Goal: Task Accomplishment & Management: Use online tool/utility

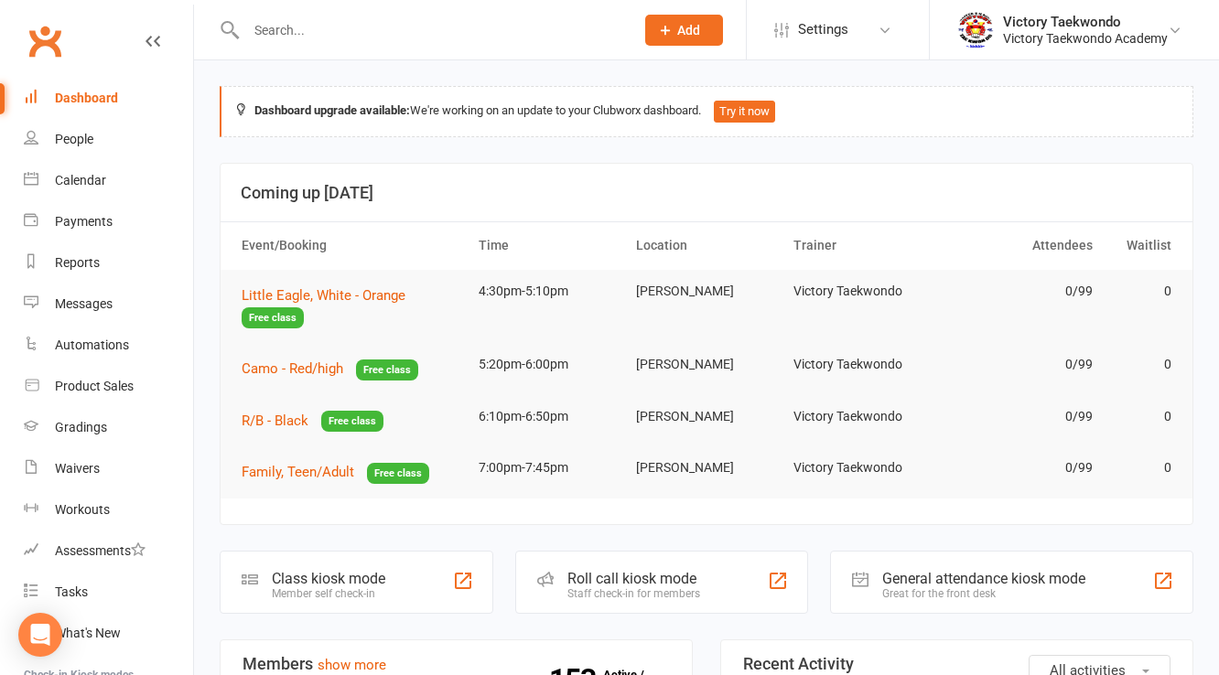
click at [340, 574] on div "Class kiosk mode" at bounding box center [328, 578] width 113 height 17
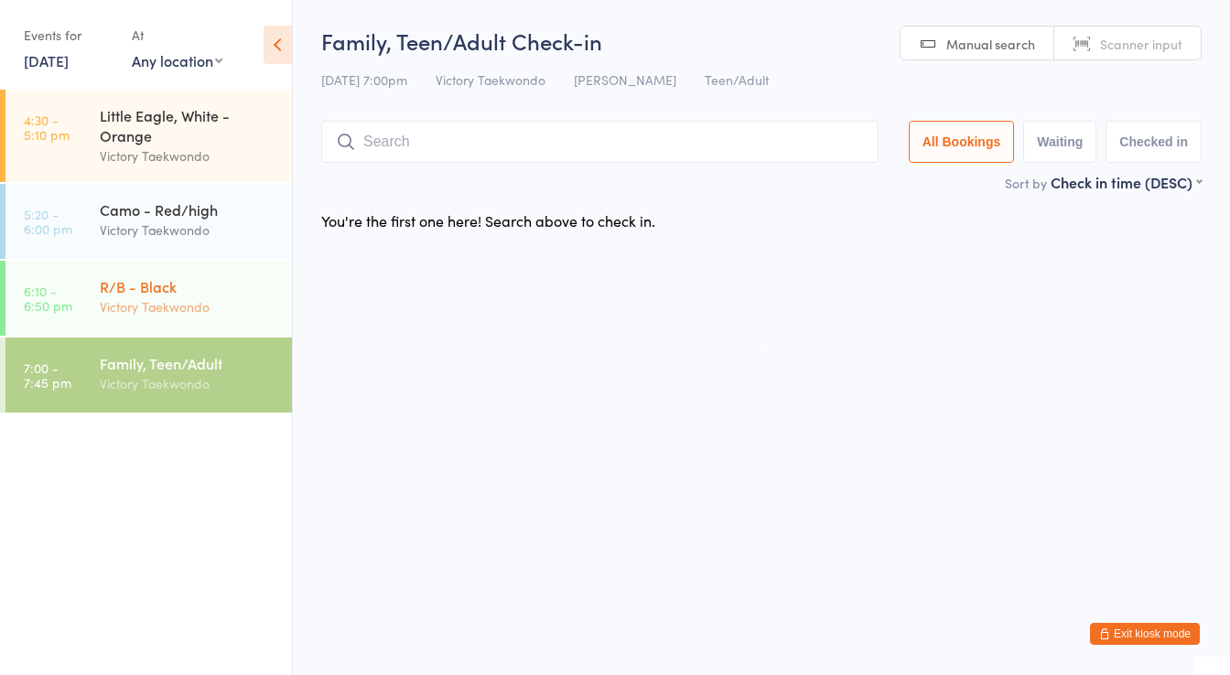
click at [161, 296] on div "R/B - Black" at bounding box center [188, 286] width 177 height 20
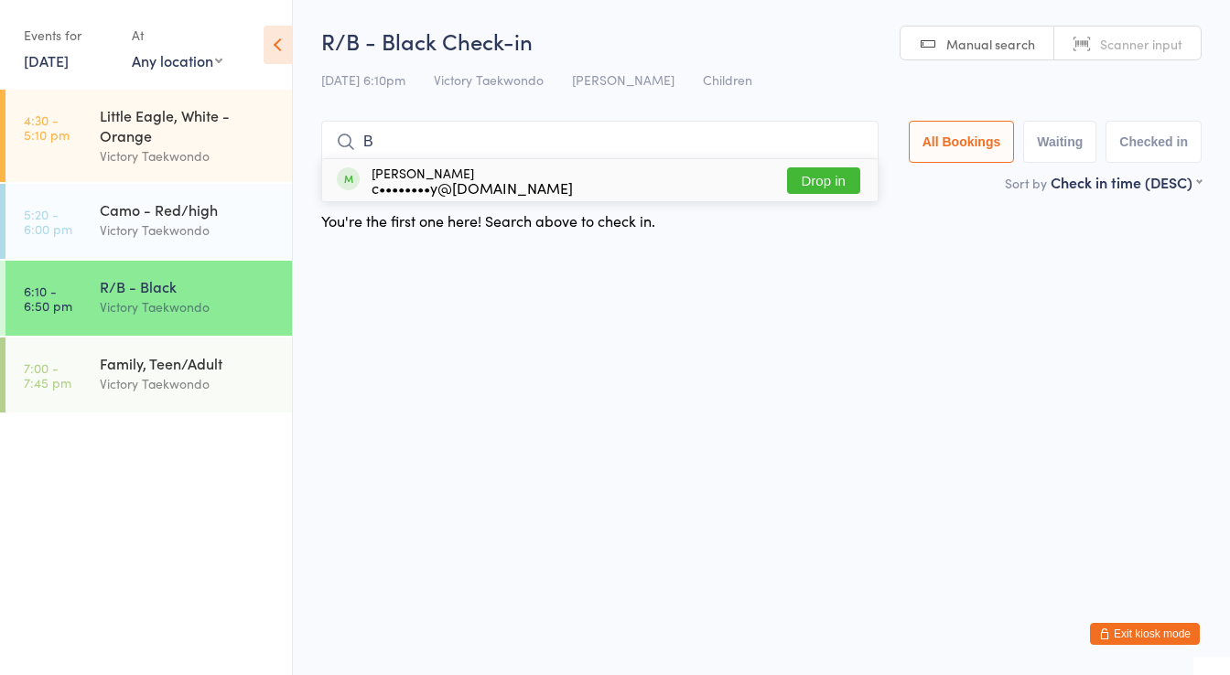
type input "B"
click at [838, 180] on button "Drop in" at bounding box center [823, 180] width 73 height 27
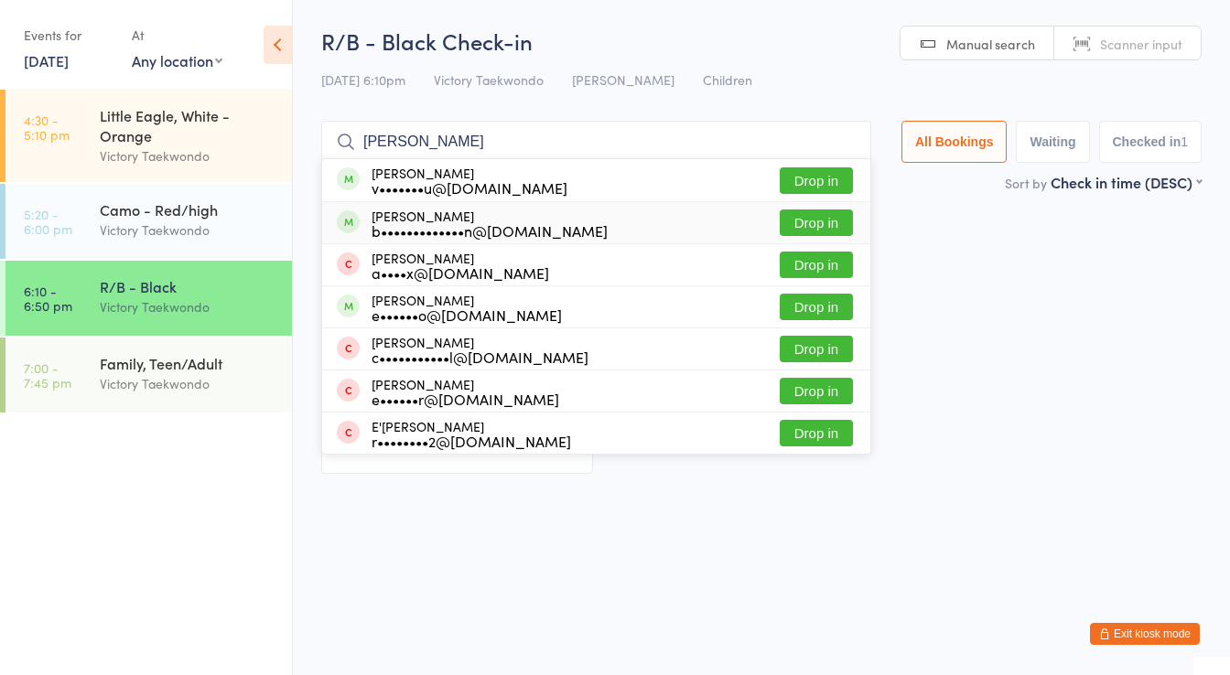
type input "julia"
click at [791, 220] on button "Drop in" at bounding box center [816, 223] width 73 height 27
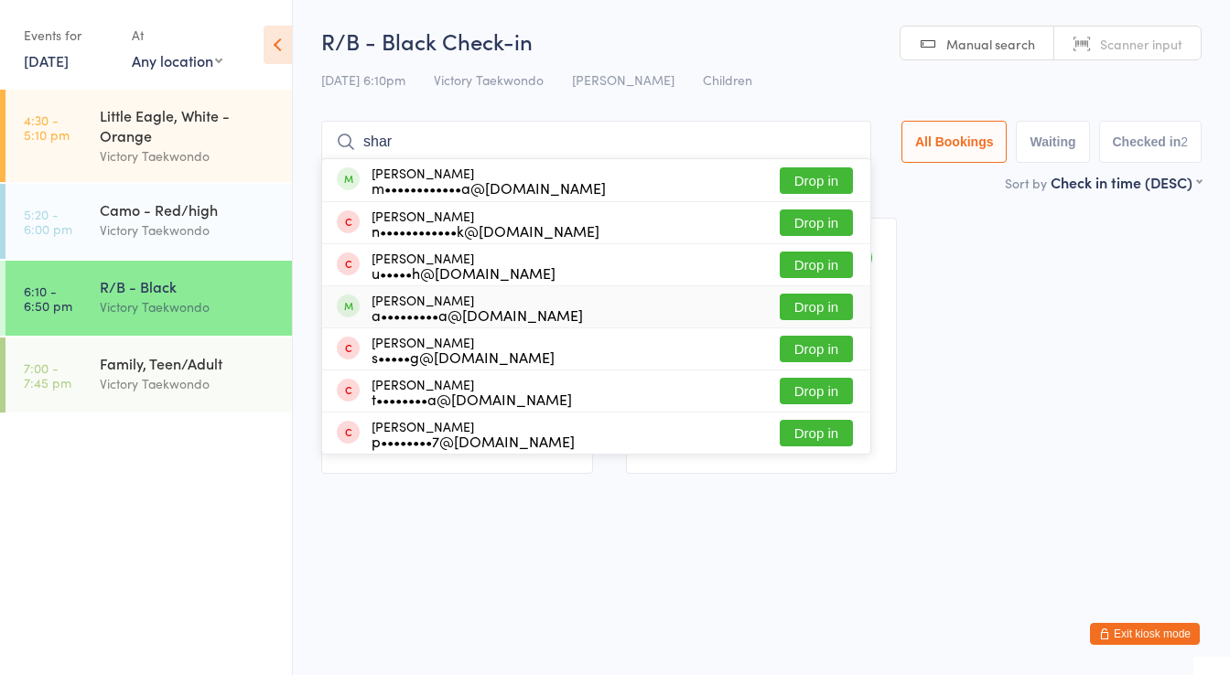
type input "shar"
click at [802, 303] on button "Drop in" at bounding box center [816, 307] width 73 height 27
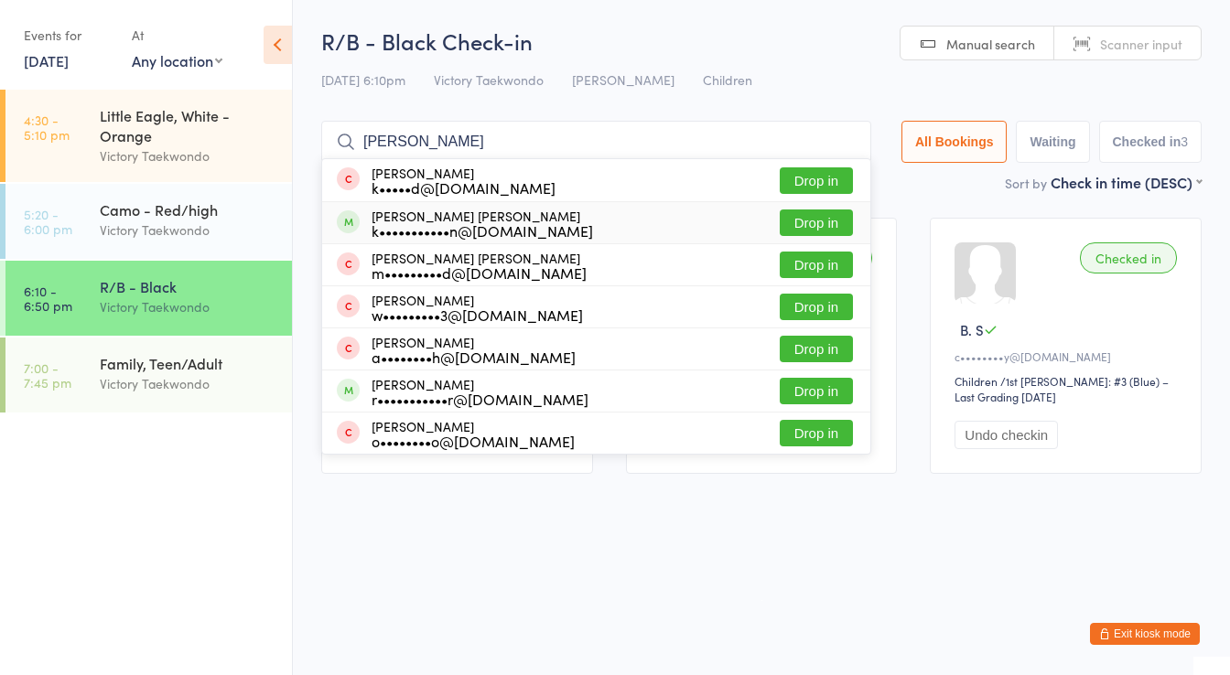
type input "connor"
click at [821, 215] on button "Drop in" at bounding box center [816, 223] width 73 height 27
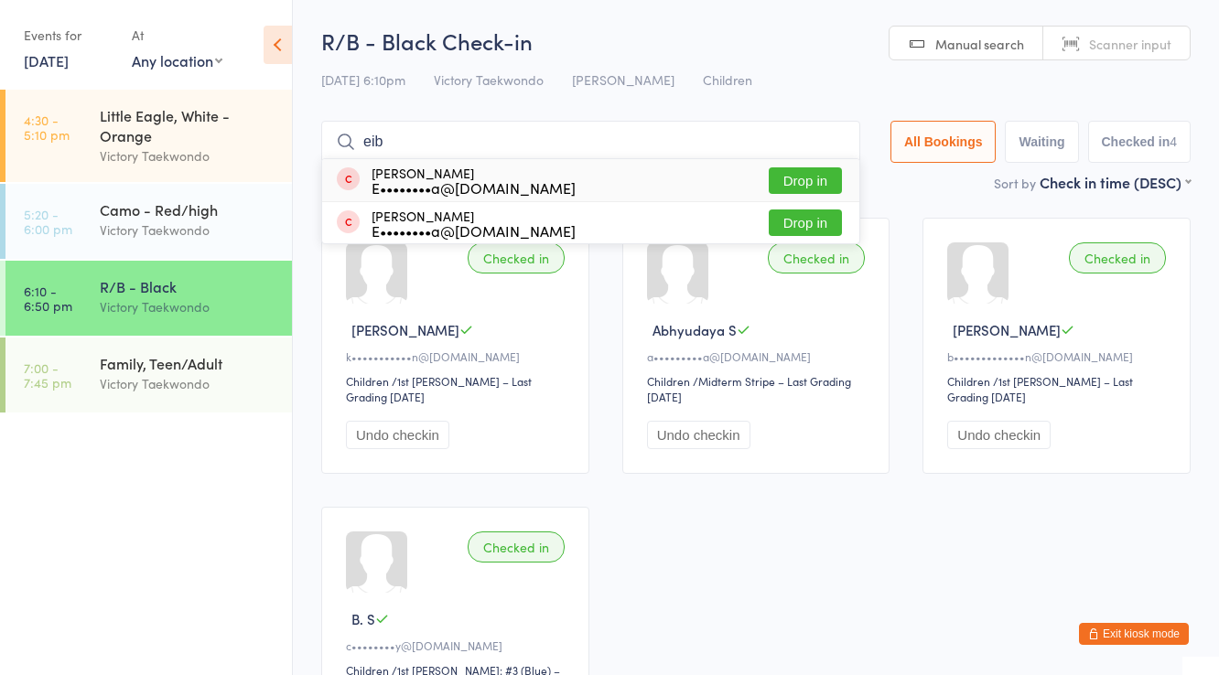
type input "eib"
click at [805, 172] on button "Drop in" at bounding box center [805, 180] width 73 height 27
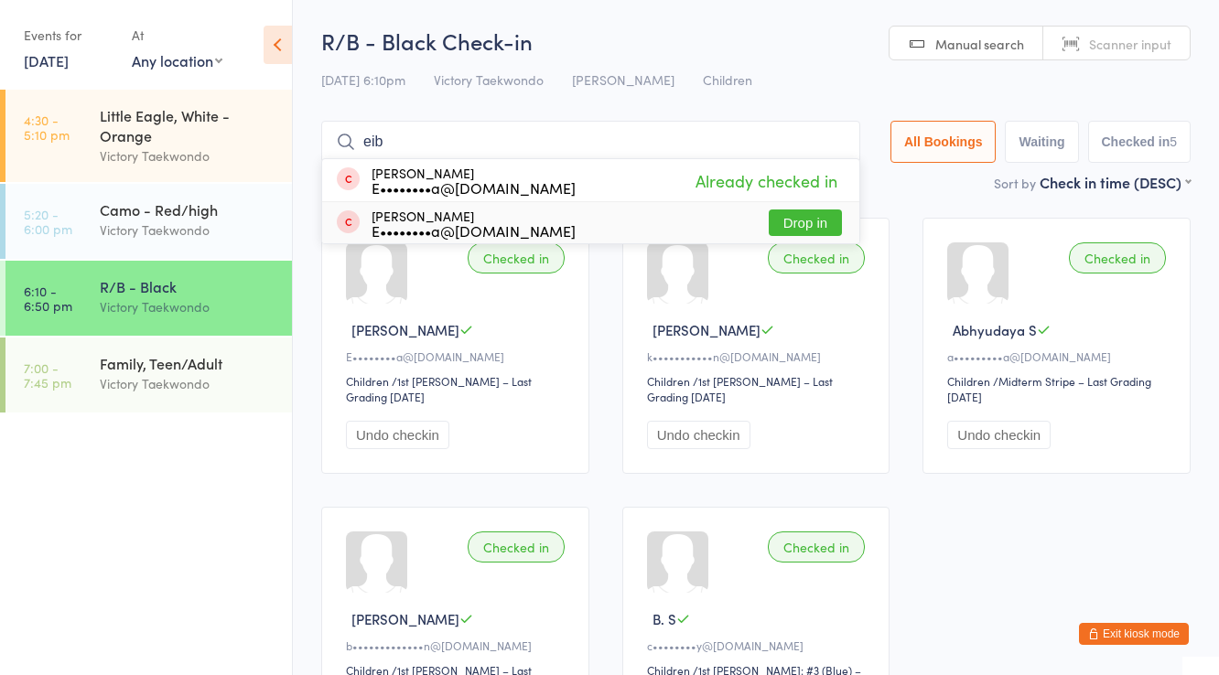
type input "eib"
click at [798, 215] on button "Drop in" at bounding box center [805, 223] width 73 height 27
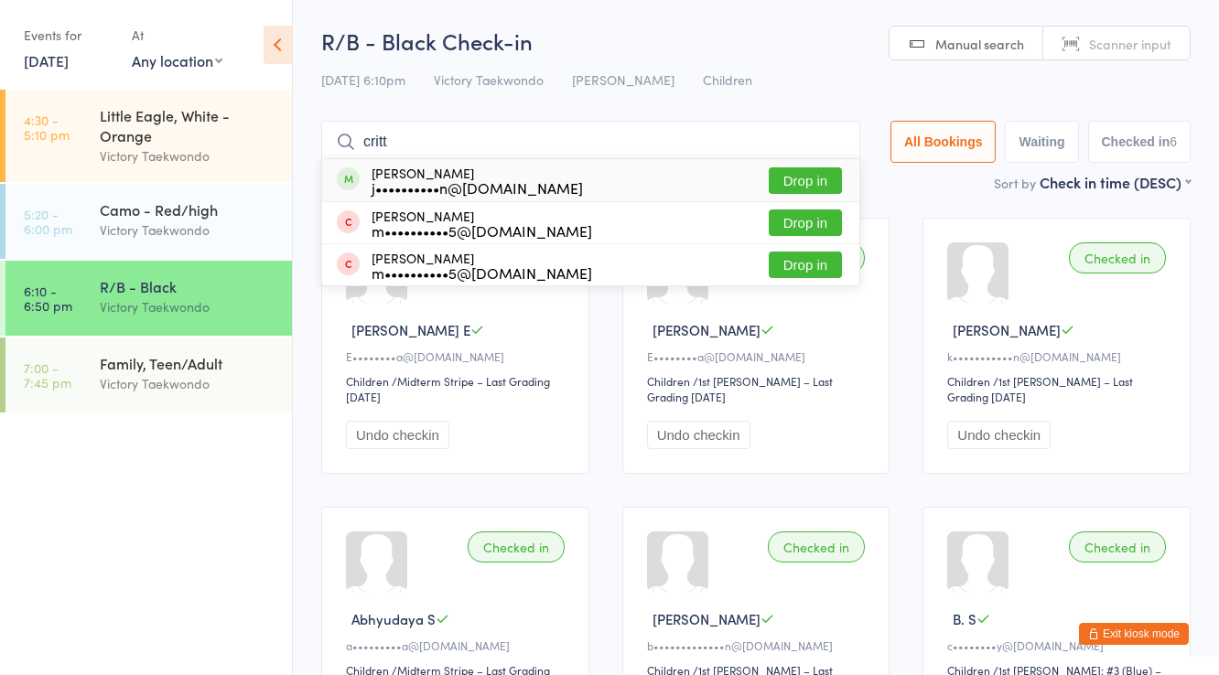
type input "critt"
click at [799, 173] on button "Drop in" at bounding box center [805, 180] width 73 height 27
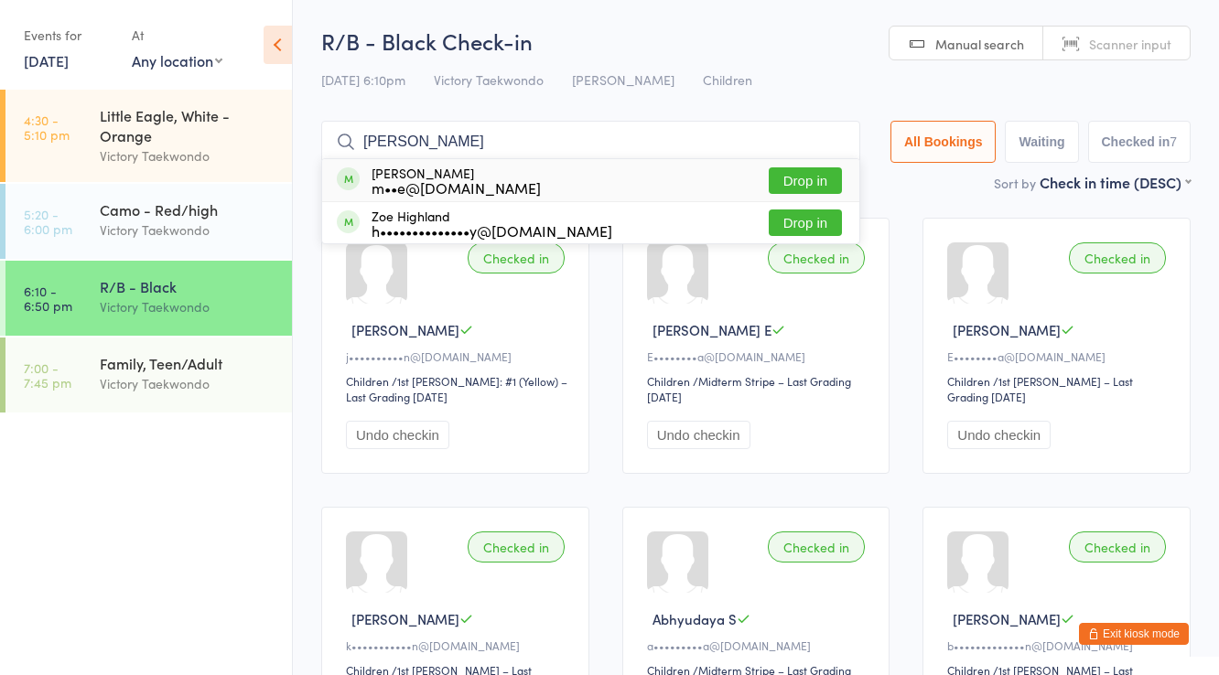
type input "roland"
click at [805, 166] on div "Roland Menche m••e@michaelmenche.com Drop in" at bounding box center [590, 180] width 537 height 42
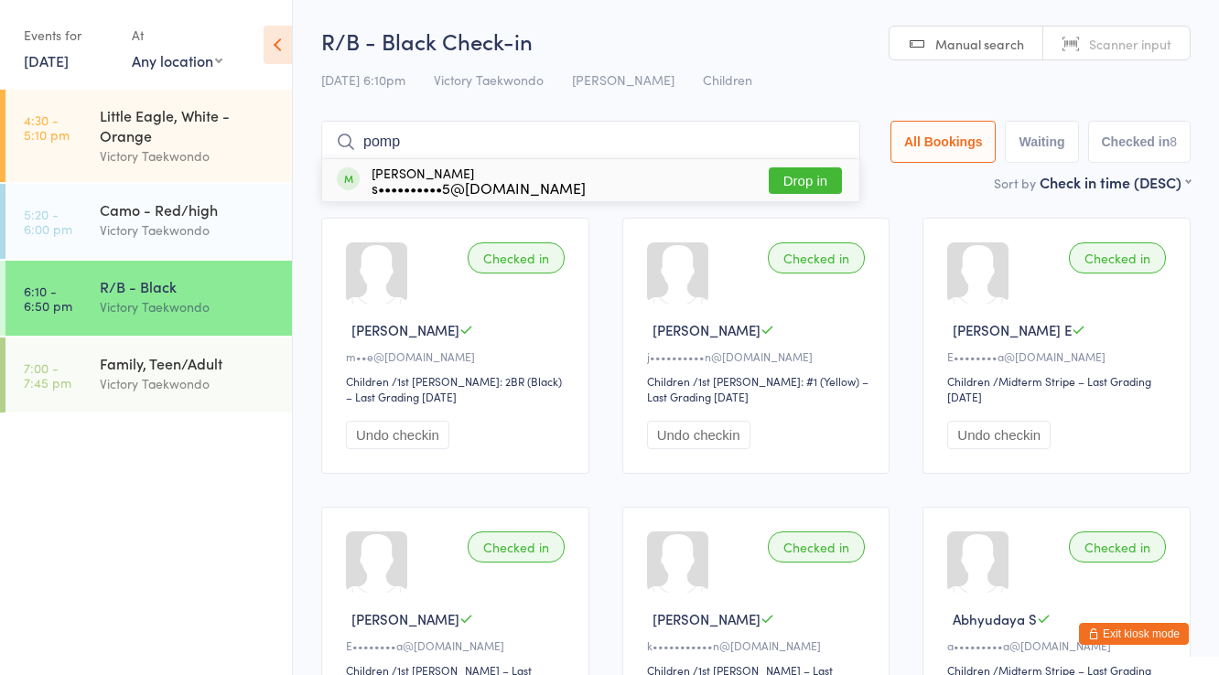
type input "pomp"
click at [822, 168] on button "Drop in" at bounding box center [805, 180] width 73 height 27
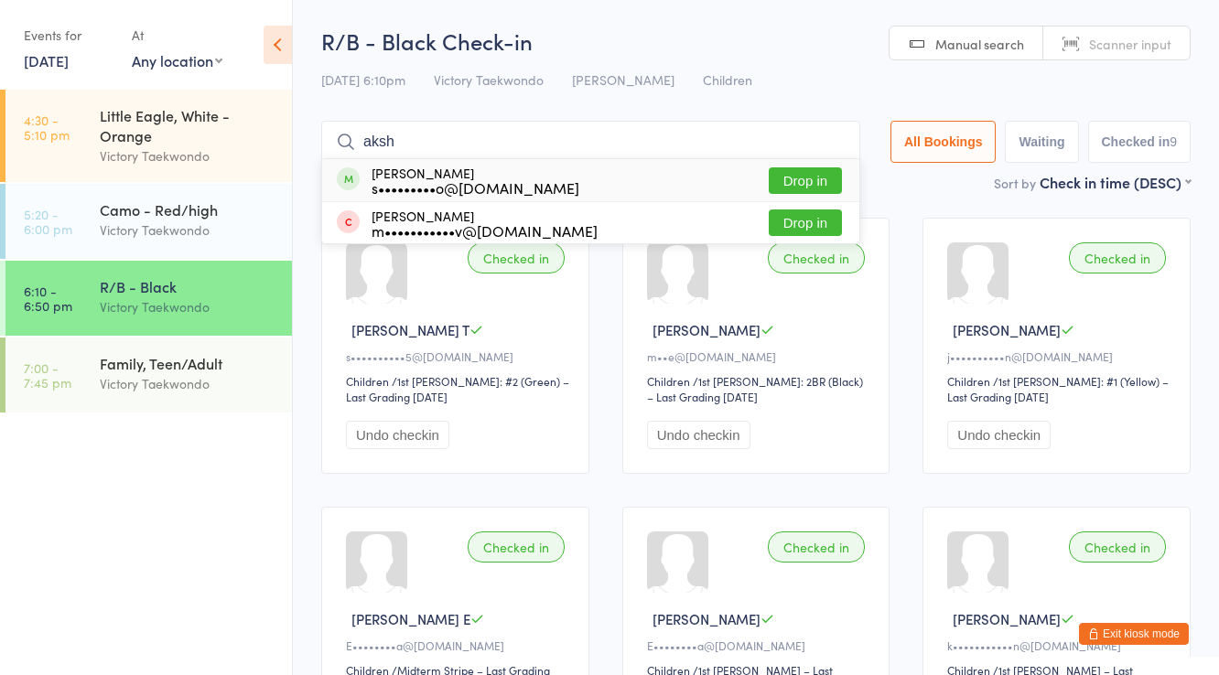
type input "aksh"
click at [811, 172] on button "Drop in" at bounding box center [805, 180] width 73 height 27
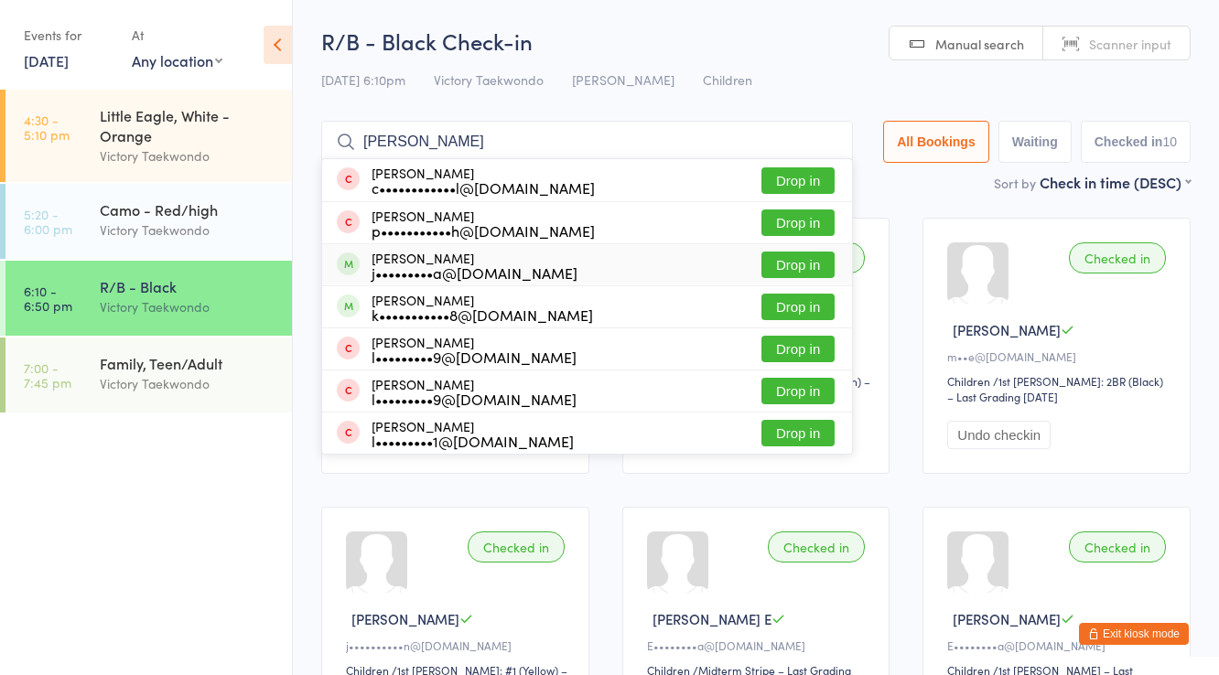
type input "logan"
click at [792, 271] on button "Drop in" at bounding box center [797, 265] width 73 height 27
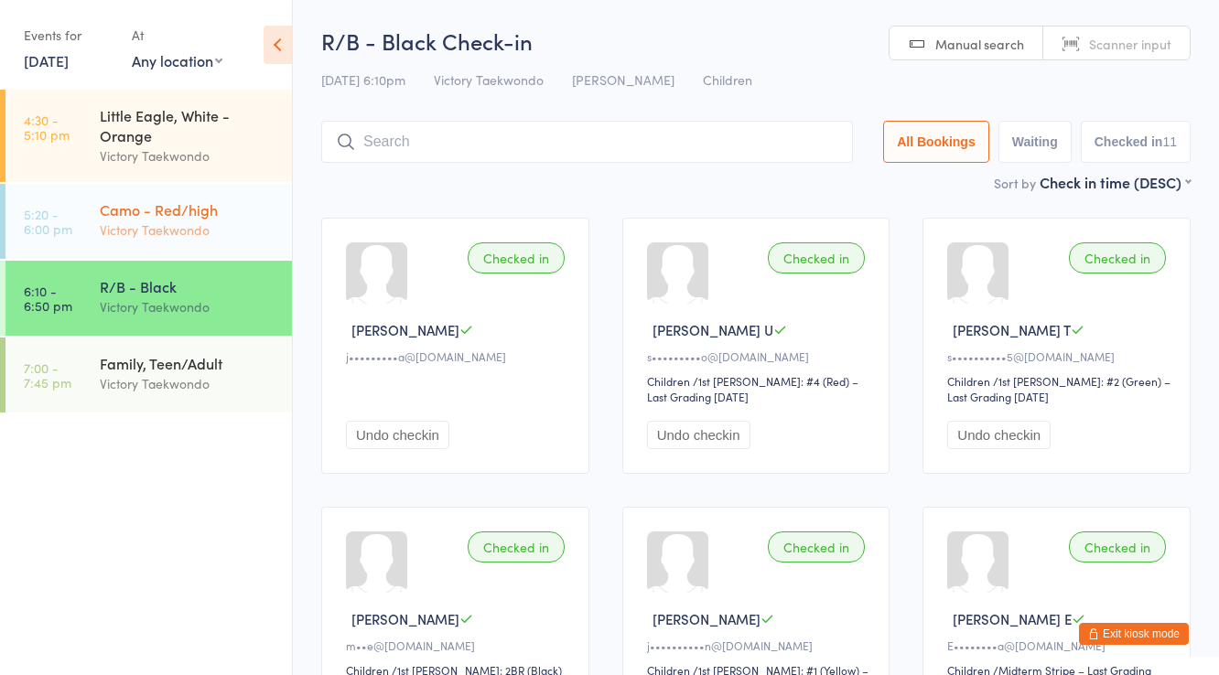
click at [113, 210] on div "Camo - Red/high" at bounding box center [188, 209] width 177 height 20
